Goal: Navigation & Orientation: Understand site structure

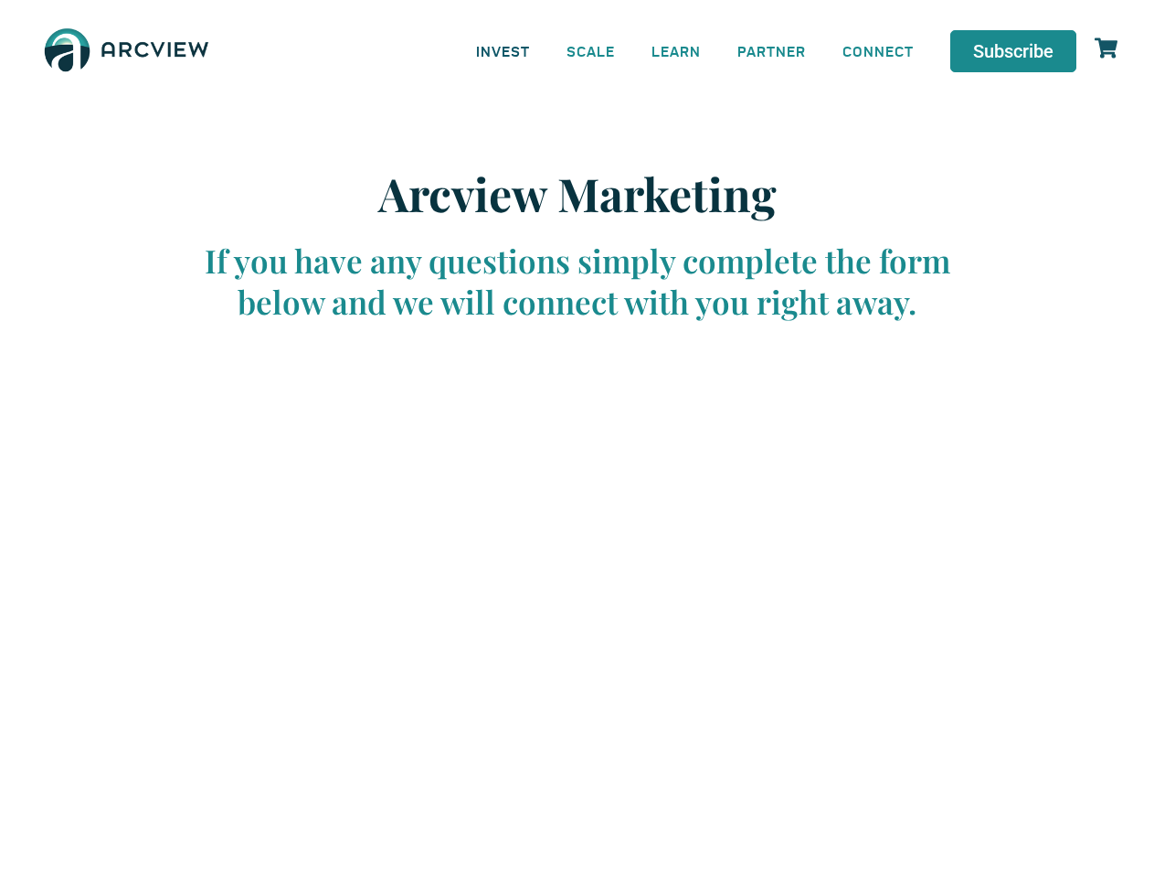
click at [503, 50] on link "INVEST" at bounding box center [503, 50] width 90 height 41
click at [591, 50] on link "SCALE" at bounding box center [590, 50] width 85 height 41
click at [676, 50] on link "LEARN" at bounding box center [676, 50] width 86 height 41
click at [878, 50] on link "CONNECT" at bounding box center [878, 50] width 108 height 41
